Goal: Task Accomplishment & Management: Use online tool/utility

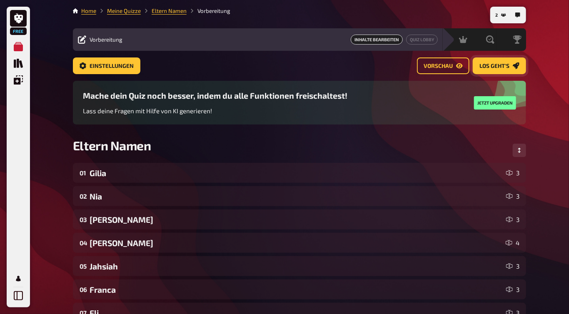
click at [510, 69] on button "Los geht's" at bounding box center [499, 66] width 53 height 17
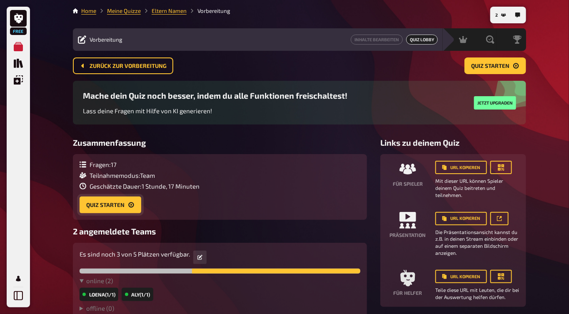
click at [116, 208] on button "Quiz starten" at bounding box center [111, 205] width 62 height 17
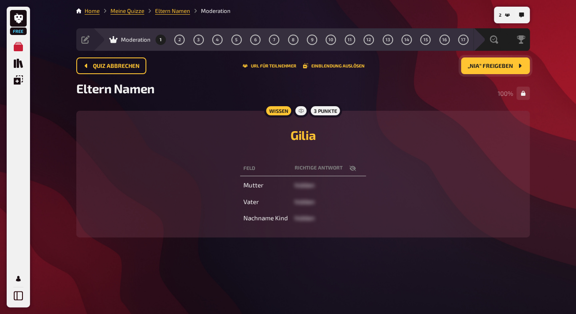
click at [486, 70] on button "„Nia“ freigeben" at bounding box center [495, 66] width 69 height 17
click at [486, 70] on button "„Julian“ freigeben" at bounding box center [491, 66] width 78 height 17
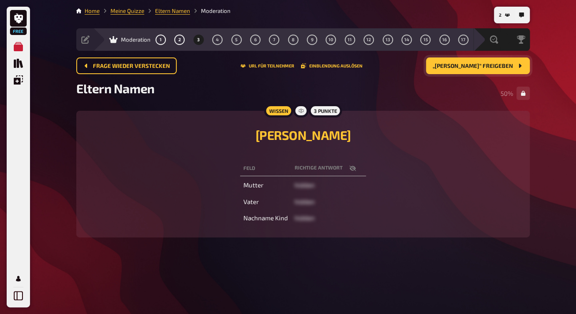
click at [486, 70] on button "„[PERSON_NAME]“ freigeben" at bounding box center [478, 66] width 104 height 17
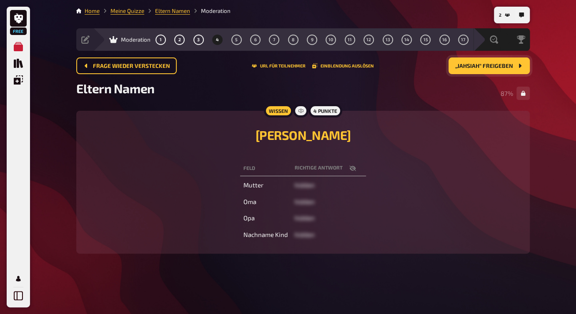
click at [486, 70] on button "„Jahsiah“ freigeben" at bounding box center [488, 66] width 81 height 17
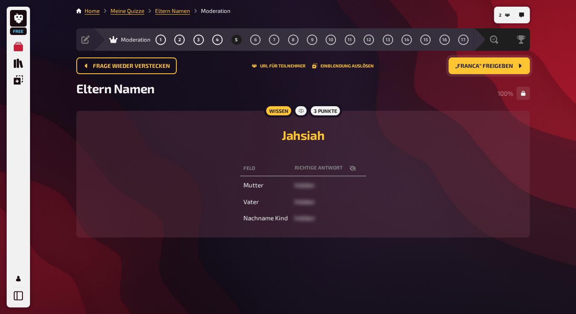
click at [486, 70] on button "„Franca“ freigeben" at bounding box center [488, 66] width 81 height 17
click at [499, 67] on span "„Eli“ freigeben" at bounding box center [491, 66] width 44 height 6
click at [477, 66] on span "„Louis“ freigeben" at bounding box center [487, 66] width 51 height 6
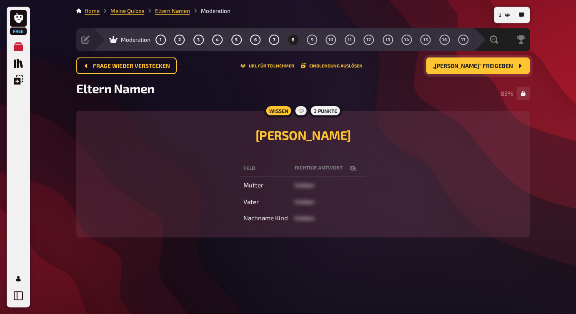
click at [502, 66] on span "„[PERSON_NAME]“ freigeben" at bounding box center [473, 66] width 80 height 6
click at [493, 67] on span "„[PERSON_NAME]“ freigeben" at bounding box center [473, 66] width 80 height 6
click at [356, 168] on button "button" at bounding box center [353, 168] width 20 height 8
click at [485, 67] on span "„Allione“ freigeben" at bounding box center [484, 66] width 58 height 6
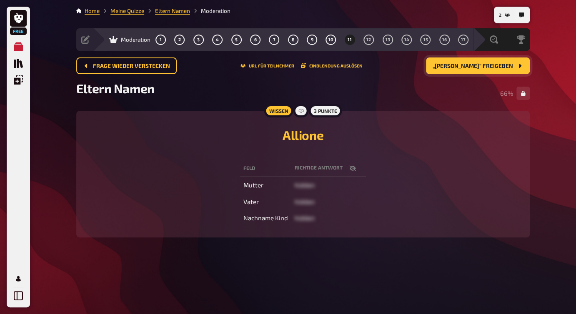
click at [498, 66] on span "„[PERSON_NAME]“ freigeben" at bounding box center [473, 66] width 80 height 6
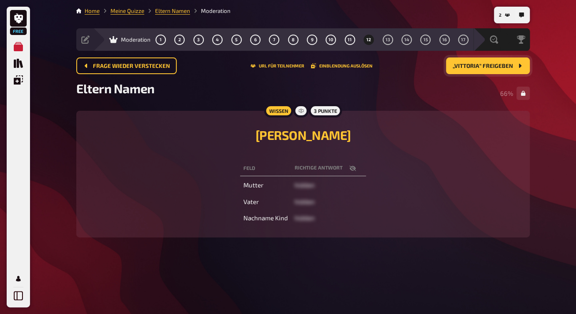
click at [492, 70] on button "„Vittoria“ freigeben" at bounding box center [488, 66] width 84 height 17
click at [468, 68] on span "„Eliano“ freigeben" at bounding box center [485, 66] width 55 height 6
click at [468, 68] on span "„Alma“ freigeben" at bounding box center [487, 66] width 51 height 6
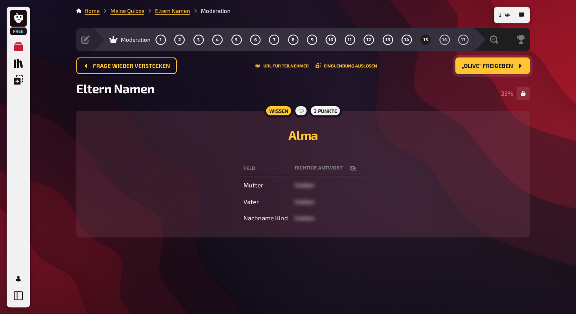
click at [468, 68] on span "„Olive“ freigeben" at bounding box center [487, 66] width 51 height 6
click at [468, 68] on span "„Milan“ freigeben" at bounding box center [486, 66] width 53 height 6
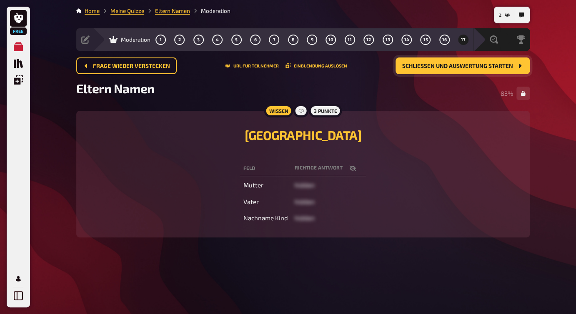
click at [470, 68] on span "Schließen und Auswertung starten" at bounding box center [457, 66] width 111 height 6
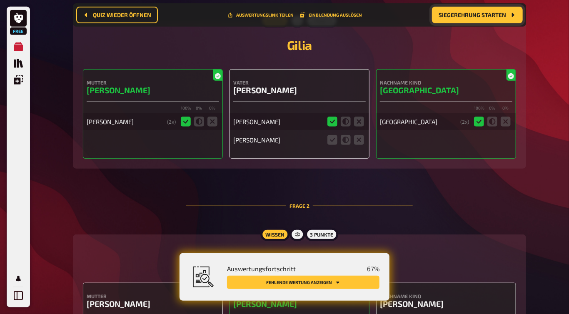
scroll to position [188, 0]
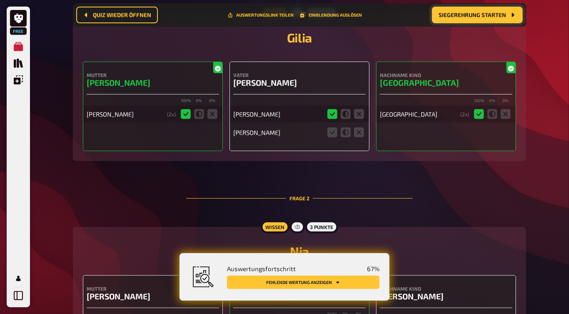
click at [335, 133] on icon at bounding box center [333, 133] width 10 height 10
click at [0, 0] on input "radio" at bounding box center [0, 0] width 0 height 0
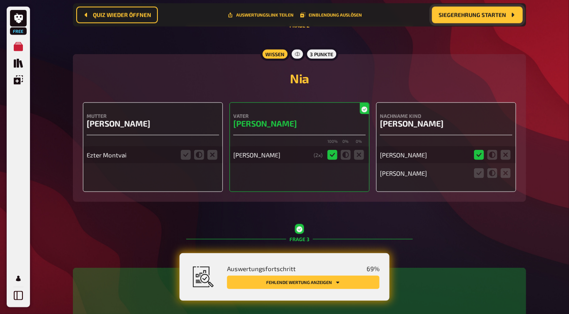
scroll to position [364, 0]
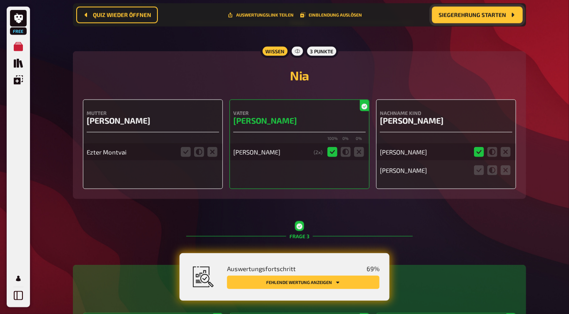
click at [182, 157] on icon at bounding box center [186, 152] width 10 height 10
click at [0, 0] on input "radio" at bounding box center [0, 0] width 0 height 0
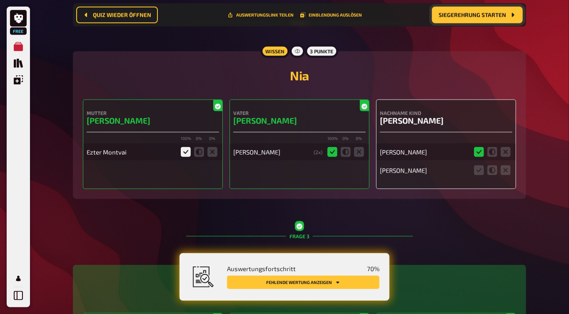
click at [485, 170] on fieldset at bounding box center [493, 170] width 40 height 13
click at [480, 170] on icon at bounding box center [479, 170] width 10 height 10
click at [0, 0] on input "radio" at bounding box center [0, 0] width 0 height 0
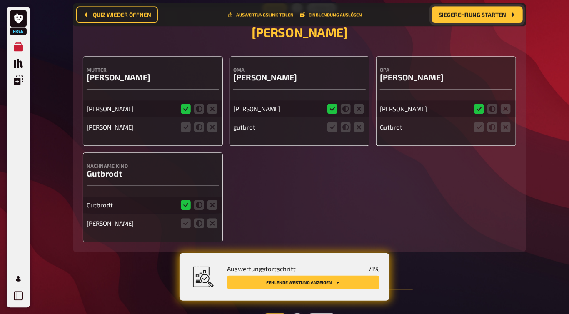
scroll to position [820, 0]
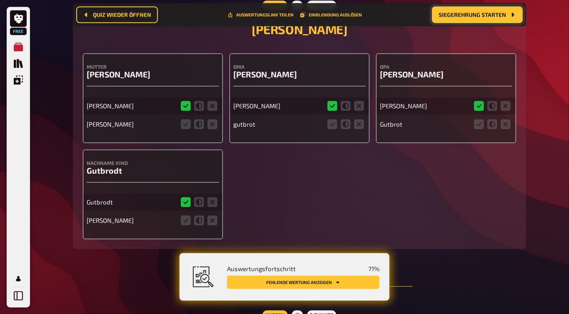
click at [186, 122] on icon at bounding box center [186, 124] width 10 height 10
click at [0, 0] on input "radio" at bounding box center [0, 0] width 0 height 0
click at [345, 125] on icon at bounding box center [346, 124] width 10 height 10
click at [0, 0] on input "radio" at bounding box center [0, 0] width 0 height 0
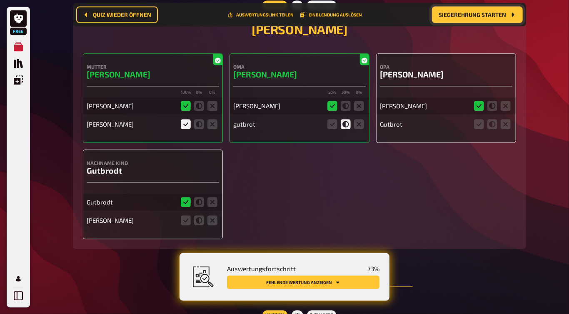
click at [493, 127] on icon at bounding box center [493, 124] width 10 height 10
click at [0, 0] on input "radio" at bounding box center [0, 0] width 0 height 0
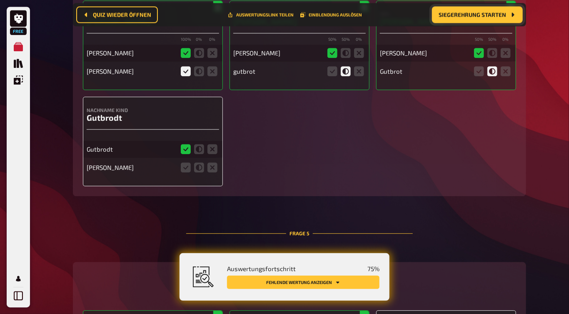
scroll to position [873, 0]
click at [185, 168] on icon at bounding box center [186, 167] width 10 height 10
click at [0, 0] on input "radio" at bounding box center [0, 0] width 0 height 0
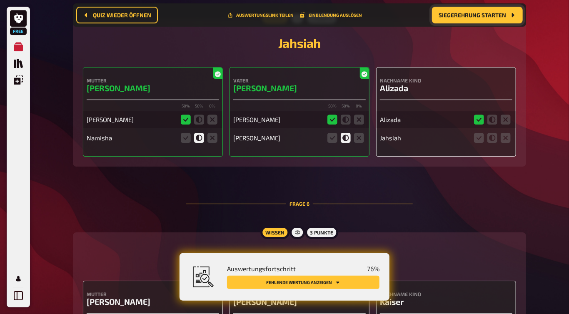
scroll to position [1126, 0]
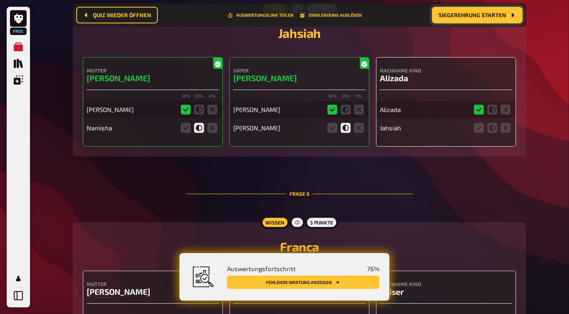
click at [506, 131] on icon at bounding box center [506, 128] width 10 height 10
click at [0, 0] on input "radio" at bounding box center [0, 0] width 0 height 0
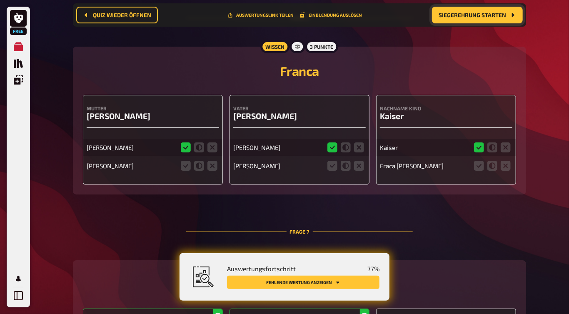
scroll to position [1360, 0]
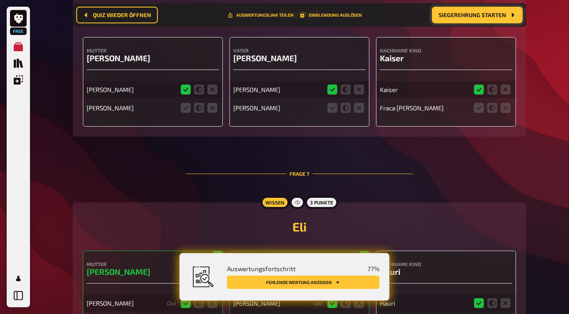
click at [198, 110] on icon at bounding box center [199, 108] width 10 height 10
click at [0, 0] on input "radio" at bounding box center [0, 0] width 0 height 0
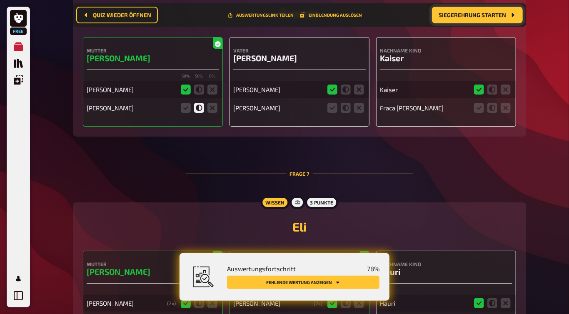
click at [345, 113] on icon at bounding box center [346, 108] width 10 height 10
click at [0, 0] on input "radio" at bounding box center [0, 0] width 0 height 0
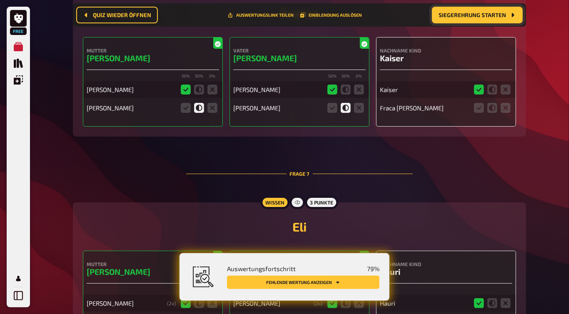
click at [482, 109] on icon at bounding box center [479, 108] width 10 height 10
click at [0, 0] on input "radio" at bounding box center [0, 0] width 0 height 0
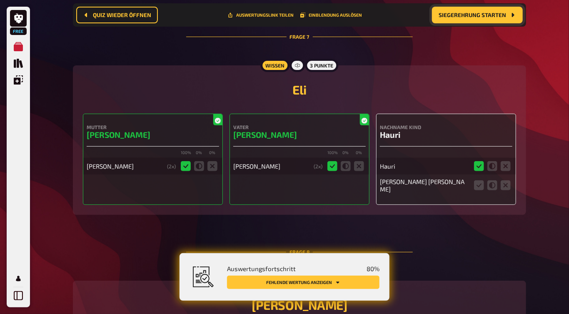
scroll to position [1535, 0]
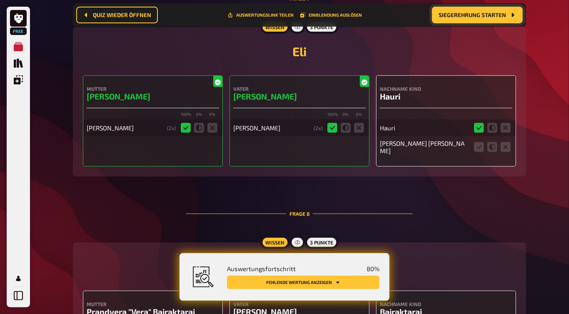
click at [478, 150] on icon at bounding box center [479, 147] width 10 height 10
click at [0, 0] on input "radio" at bounding box center [0, 0] width 0 height 0
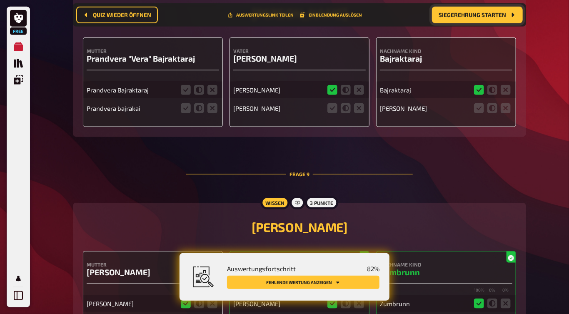
scroll to position [1789, 0]
click at [190, 88] on icon at bounding box center [186, 90] width 10 height 10
click at [0, 0] on input "radio" at bounding box center [0, 0] width 0 height 0
click at [188, 108] on icon at bounding box center [186, 108] width 10 height 10
click at [0, 0] on input "radio" at bounding box center [0, 0] width 0 height 0
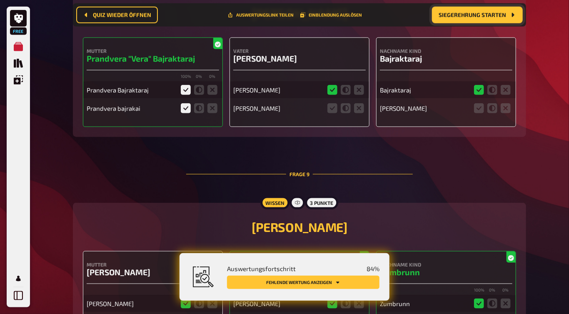
click at [331, 109] on icon at bounding box center [333, 108] width 10 height 10
click at [0, 0] on input "radio" at bounding box center [0, 0] width 0 height 0
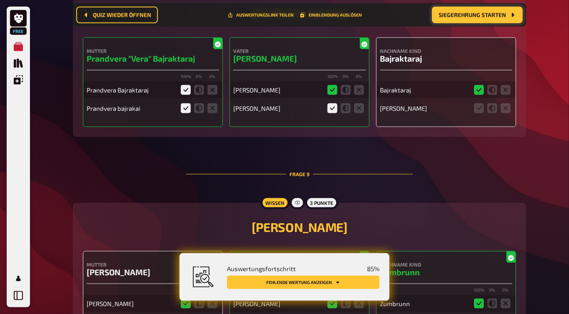
click at [478, 109] on icon at bounding box center [479, 108] width 10 height 10
click at [0, 0] on input "radio" at bounding box center [0, 0] width 0 height 0
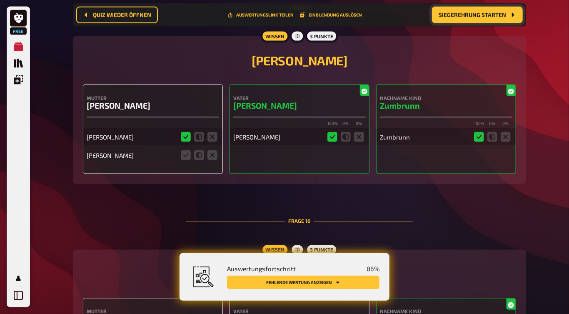
scroll to position [1997, 0]
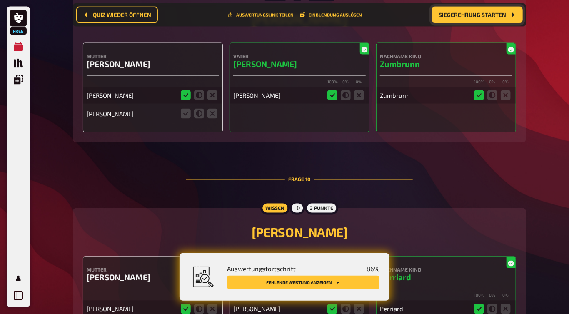
click at [211, 113] on icon at bounding box center [213, 114] width 10 height 10
click at [0, 0] on input "radio" at bounding box center [0, 0] width 0 height 0
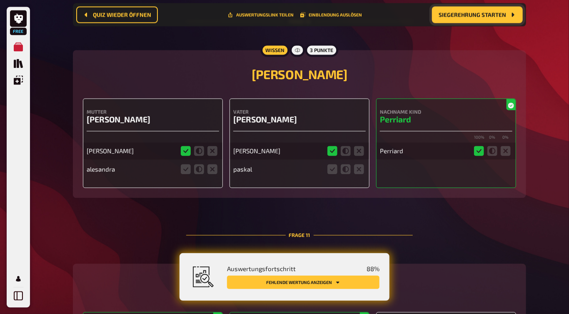
scroll to position [2156, 0]
click at [218, 169] on fieldset at bounding box center [199, 169] width 40 height 13
click at [213, 170] on icon at bounding box center [213, 169] width 10 height 10
click at [0, 0] on input "radio" at bounding box center [0, 0] width 0 height 0
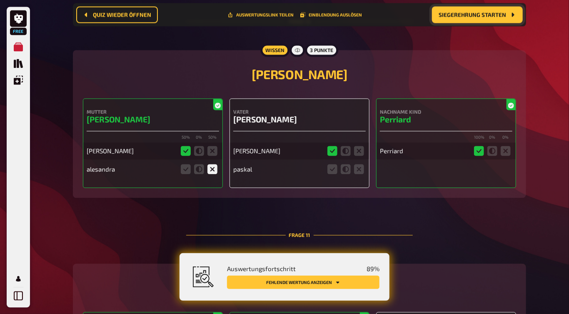
click at [344, 171] on icon at bounding box center [346, 169] width 10 height 10
click at [0, 0] on input "radio" at bounding box center [0, 0] width 0 height 0
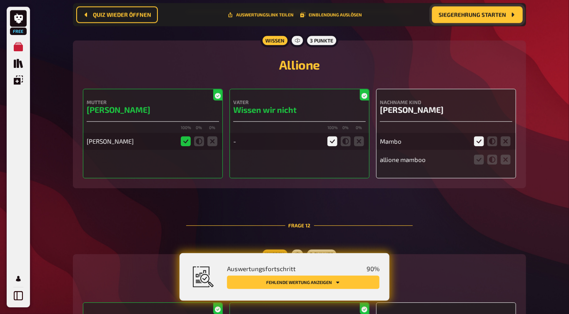
scroll to position [2380, 0]
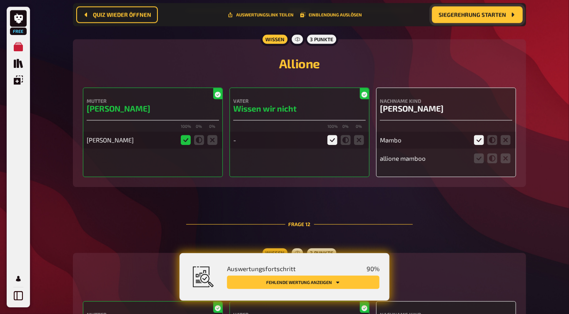
click at [332, 138] on icon at bounding box center [333, 140] width 10 height 10
click at [0, 0] on input "radio" at bounding box center [0, 0] width 0 height 0
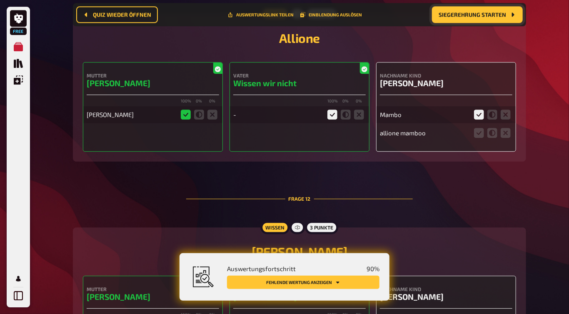
click at [480, 115] on icon at bounding box center [479, 115] width 10 height 10
click at [0, 0] on input "radio" at bounding box center [0, 0] width 0 height 0
click at [482, 132] on icon at bounding box center [479, 133] width 10 height 10
click at [0, 0] on input "radio" at bounding box center [0, 0] width 0 height 0
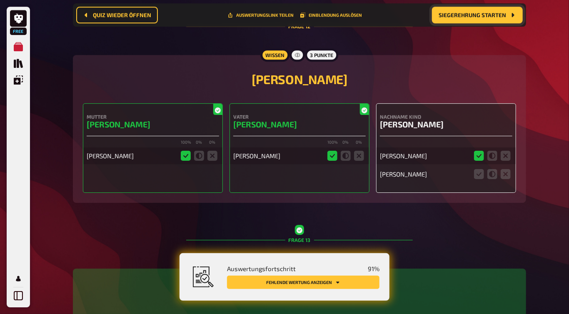
scroll to position [2624, 0]
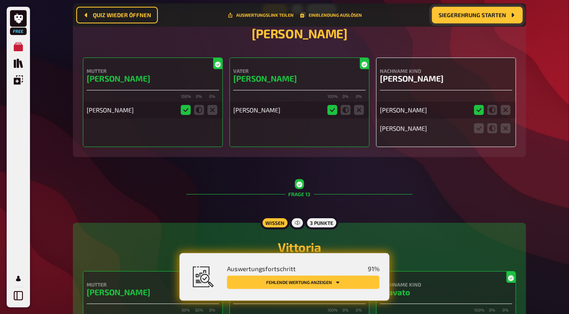
click at [511, 130] on fieldset at bounding box center [493, 128] width 40 height 13
click at [506, 130] on icon at bounding box center [506, 128] width 10 height 10
click at [0, 0] on input "radio" at bounding box center [0, 0] width 0 height 0
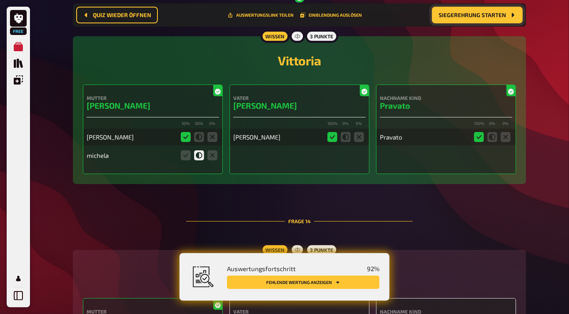
scroll to position [2811, 0]
click at [198, 156] on icon at bounding box center [199, 155] width 10 height 10
click at [0, 0] on input "radio" at bounding box center [0, 0] width 0 height 0
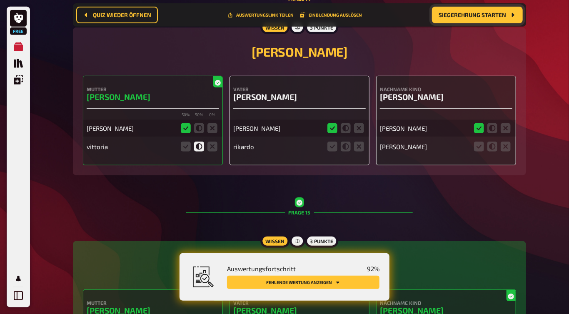
scroll to position [3034, 0]
click at [363, 148] on icon at bounding box center [359, 146] width 10 height 10
click at [0, 0] on input "radio" at bounding box center [0, 0] width 0 height 0
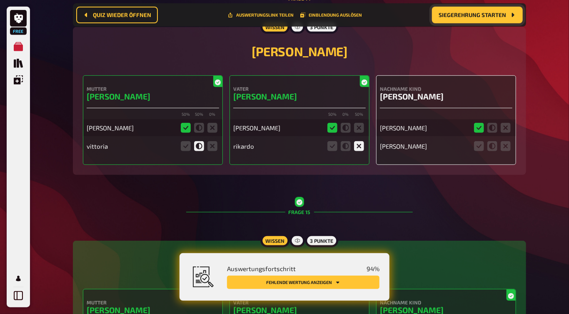
click at [497, 145] on icon at bounding box center [493, 146] width 10 height 10
click at [0, 0] on input "radio" at bounding box center [0, 0] width 0 height 0
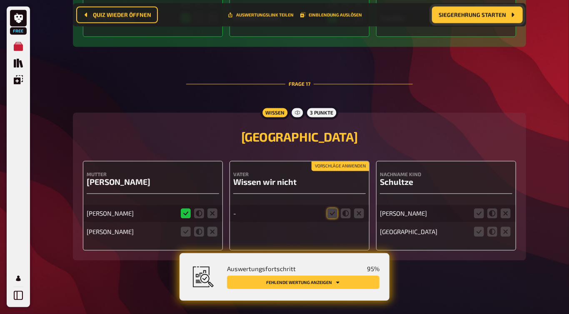
scroll to position [3553, 0]
click at [200, 232] on icon at bounding box center [199, 232] width 10 height 10
click at [0, 0] on input "radio" at bounding box center [0, 0] width 0 height 0
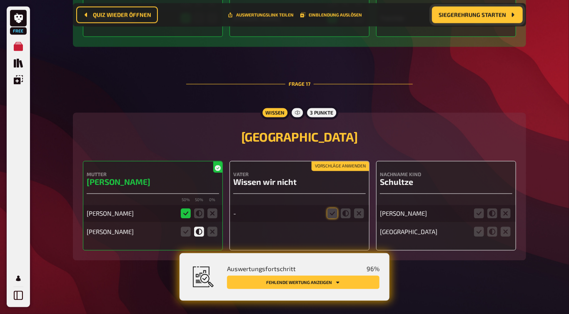
click at [331, 215] on icon at bounding box center [333, 214] width 10 height 10
click at [0, 0] on input "radio" at bounding box center [0, 0] width 0 height 0
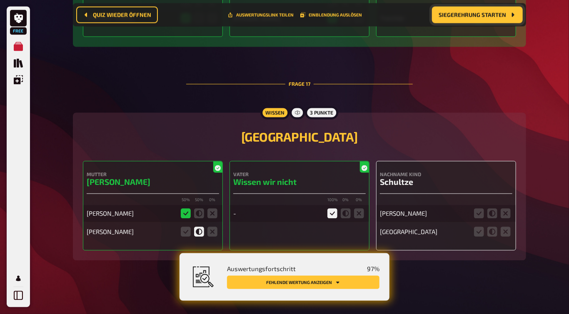
click at [481, 215] on icon at bounding box center [479, 214] width 10 height 10
click at [0, 0] on input "radio" at bounding box center [0, 0] width 0 height 0
click at [510, 233] on icon at bounding box center [506, 232] width 10 height 10
click at [0, 0] on input "radio" at bounding box center [0, 0] width 0 height 0
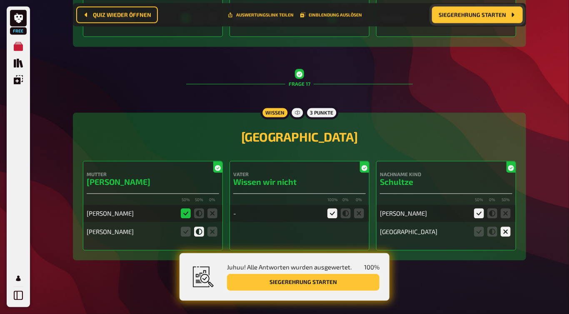
click at [283, 282] on button "Siegerehrung starten" at bounding box center [303, 282] width 153 height 17
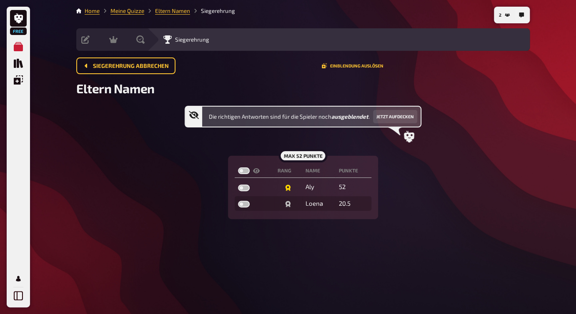
click at [242, 168] on label at bounding box center [244, 171] width 12 height 7
click at [238, 168] on input "checkbox" at bounding box center [238, 167] width 0 height 0
checkbox input "true"
